Goal: Find specific page/section: Find specific page/section

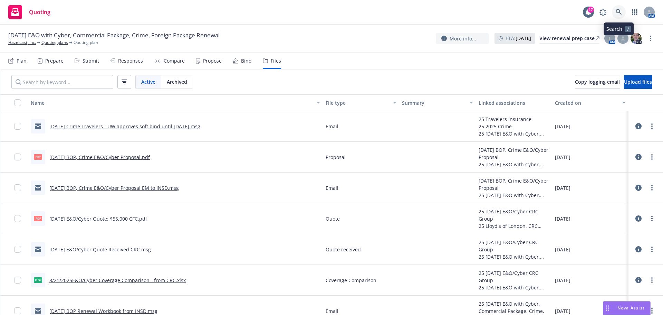
click at [620, 11] on icon at bounding box center [619, 12] width 6 height 6
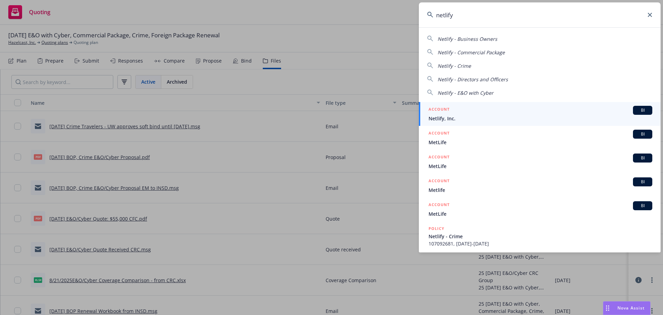
type input "netlify"
click at [453, 114] on div "ACCOUNT BI Netlify, Inc." at bounding box center [541, 114] width 224 height 16
